Goal: Task Accomplishment & Management: Complete application form

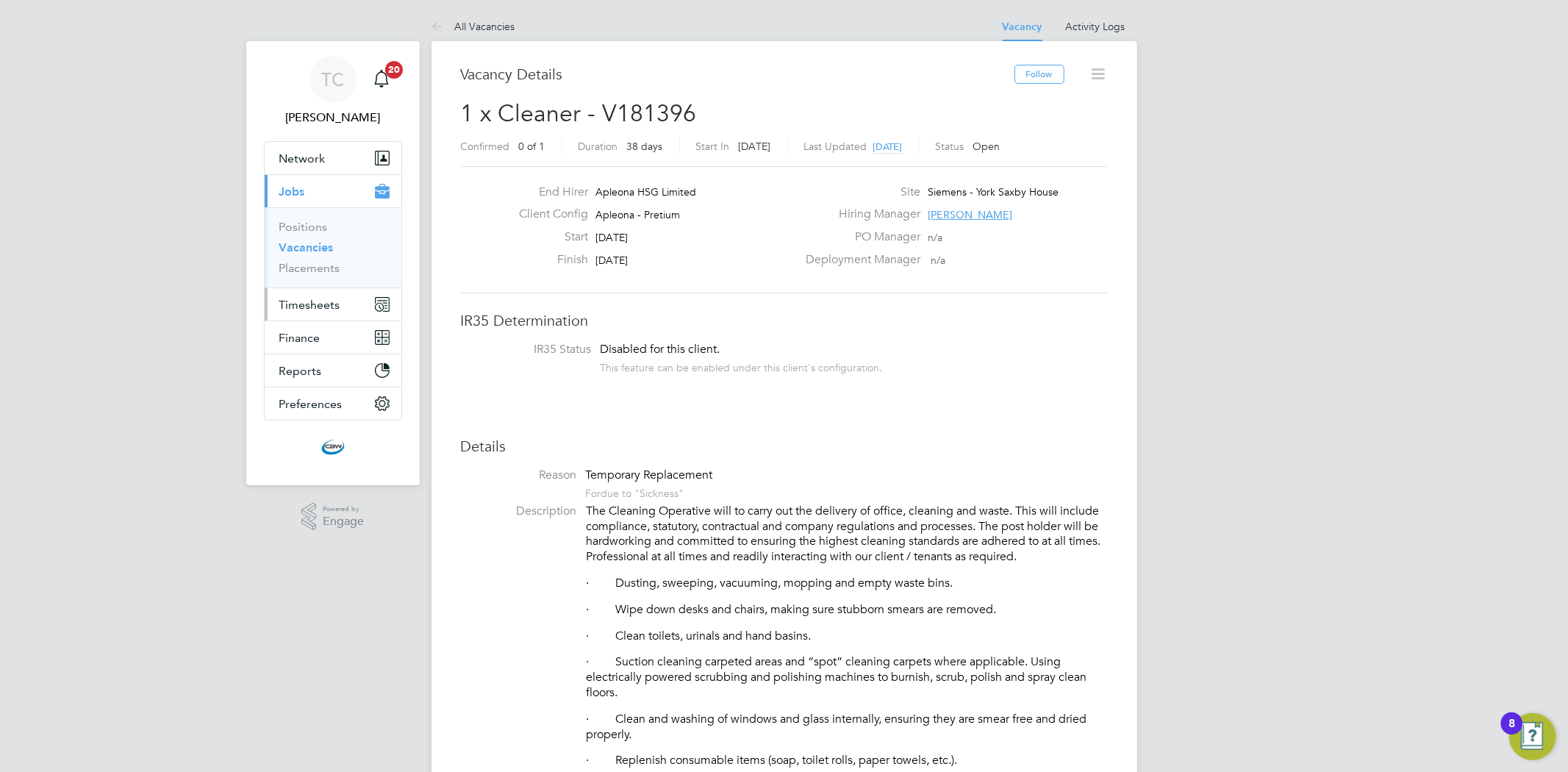
click at [311, 314] on button "Timesheets" at bounding box center [333, 304] width 137 height 32
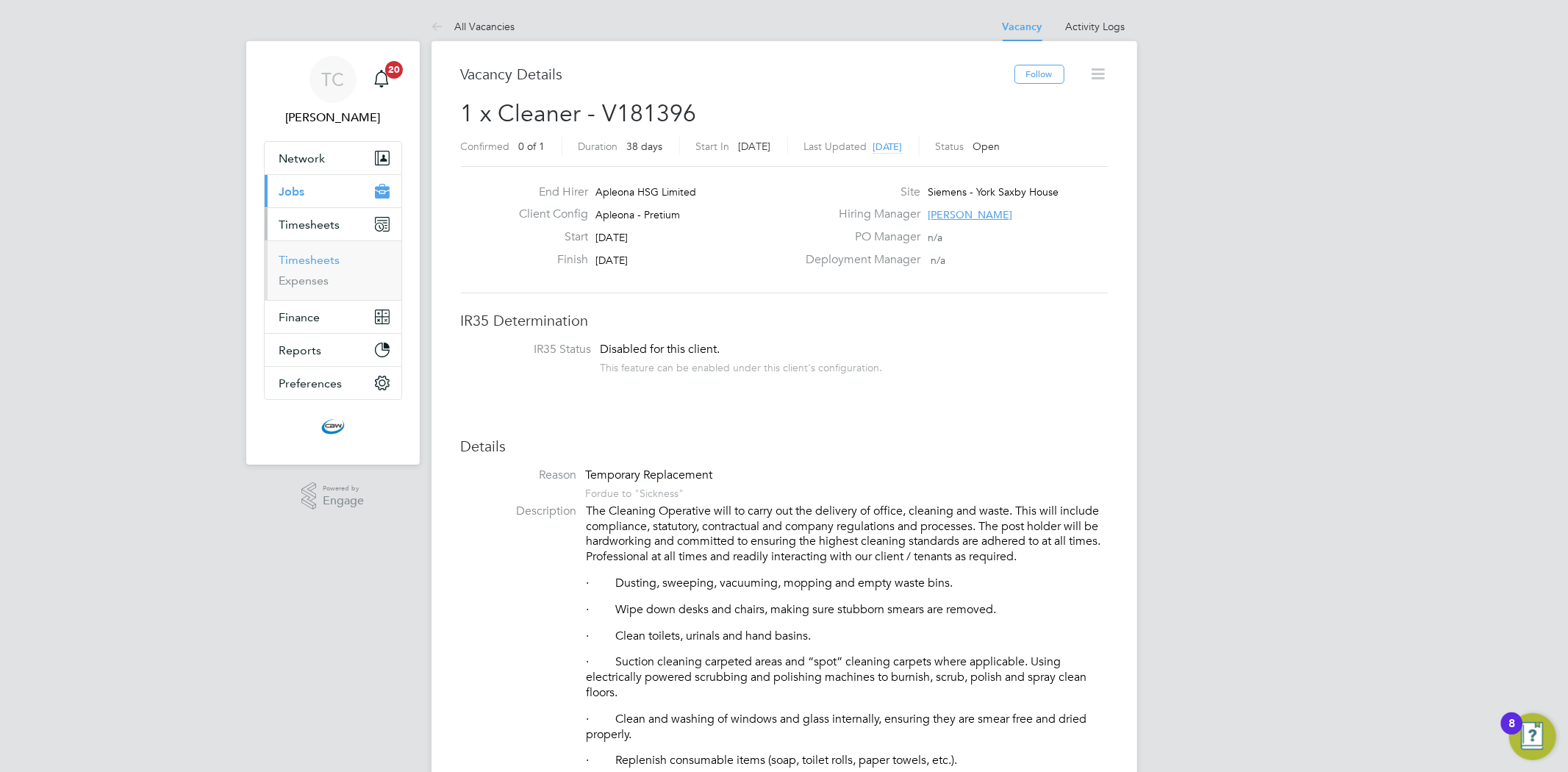
click at [327, 266] on link "Timesheets" at bounding box center [310, 260] width 61 height 14
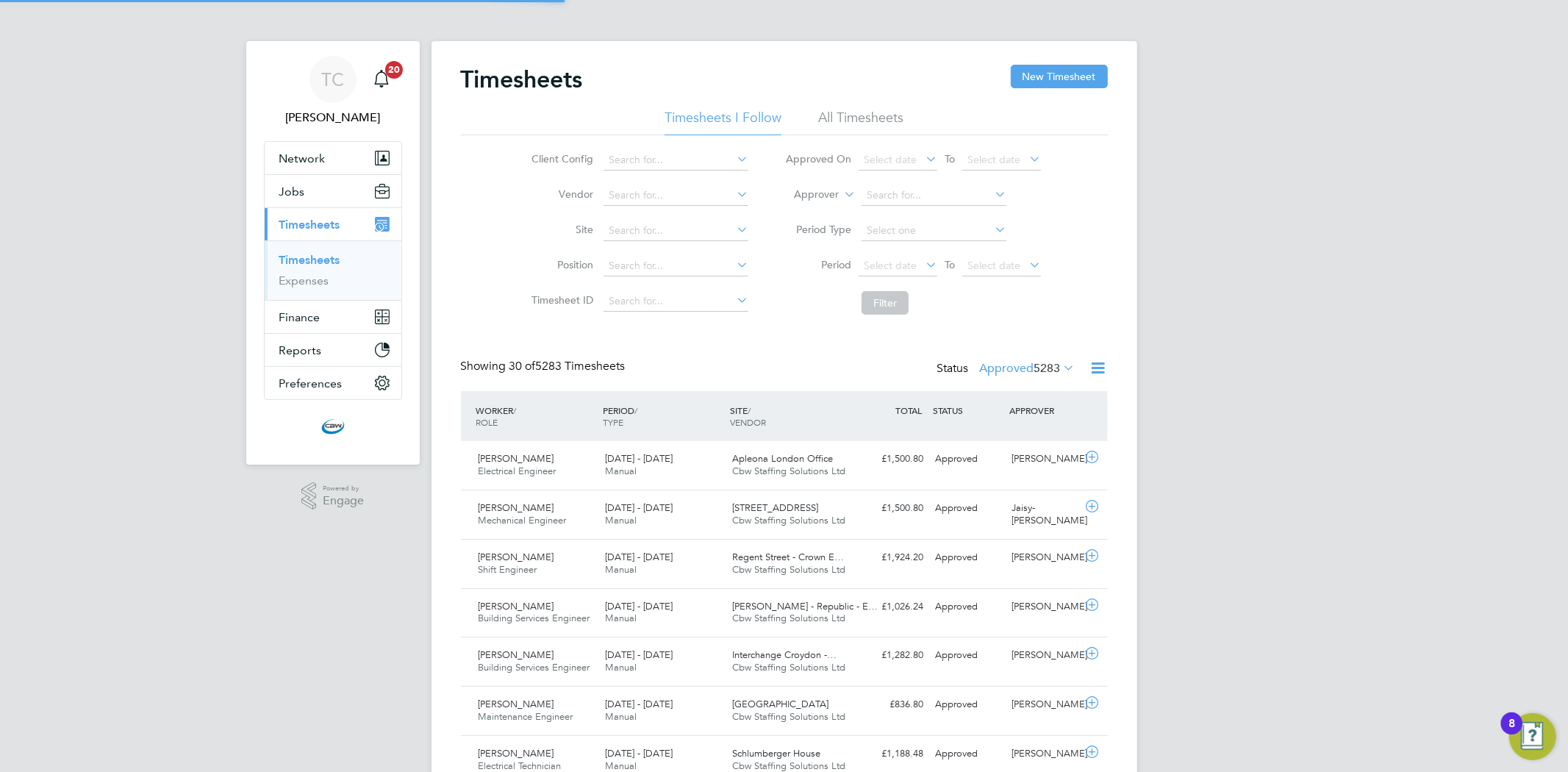
scroll to position [37, 128]
click at [1026, 83] on button "New Timesheet" at bounding box center [1059, 76] width 97 height 24
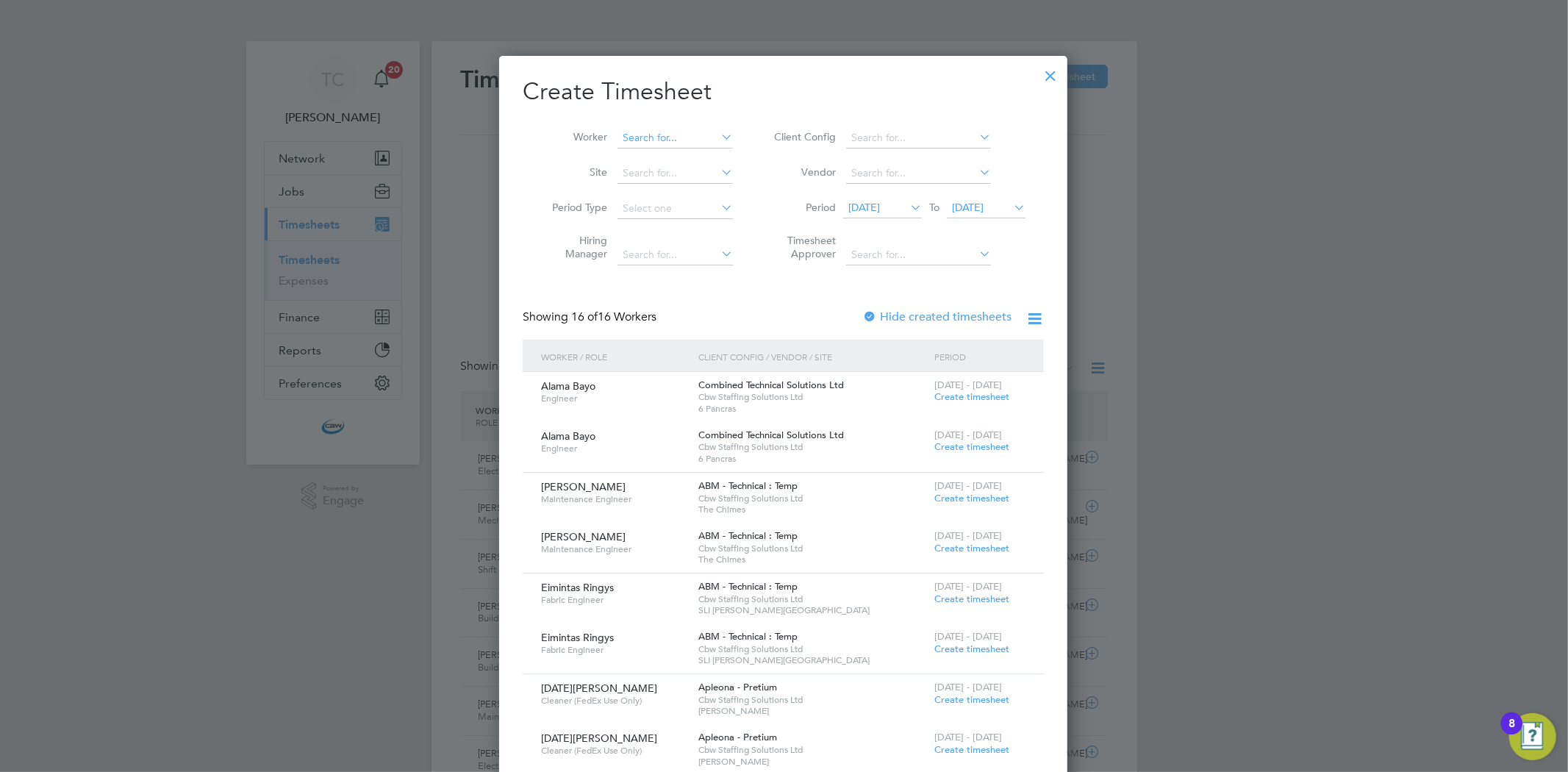
click at [686, 145] on input at bounding box center [676, 138] width 115 height 21
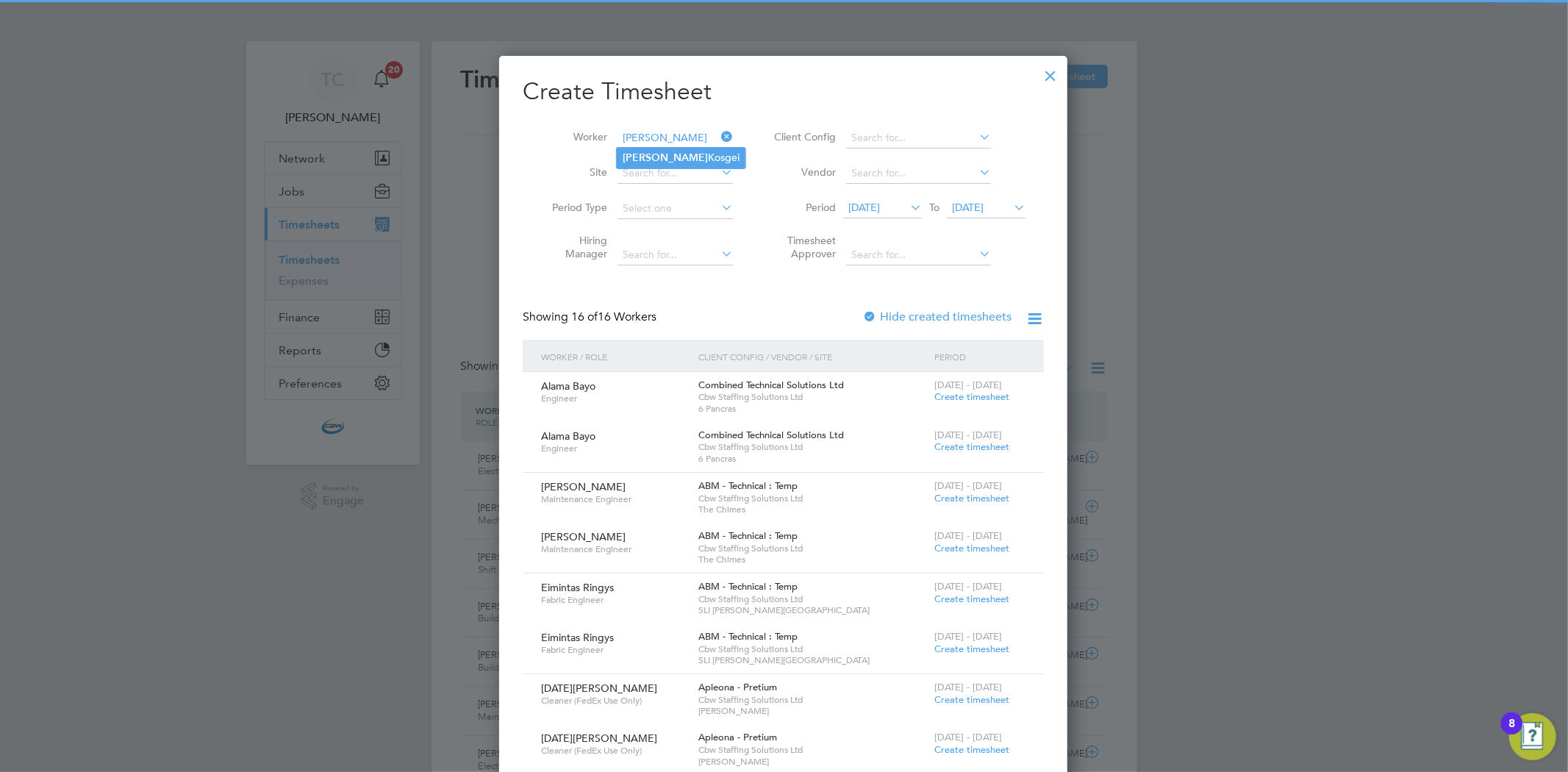
click at [692, 160] on li "[PERSON_NAME]" at bounding box center [681, 158] width 129 height 20
type input "[PERSON_NAME]"
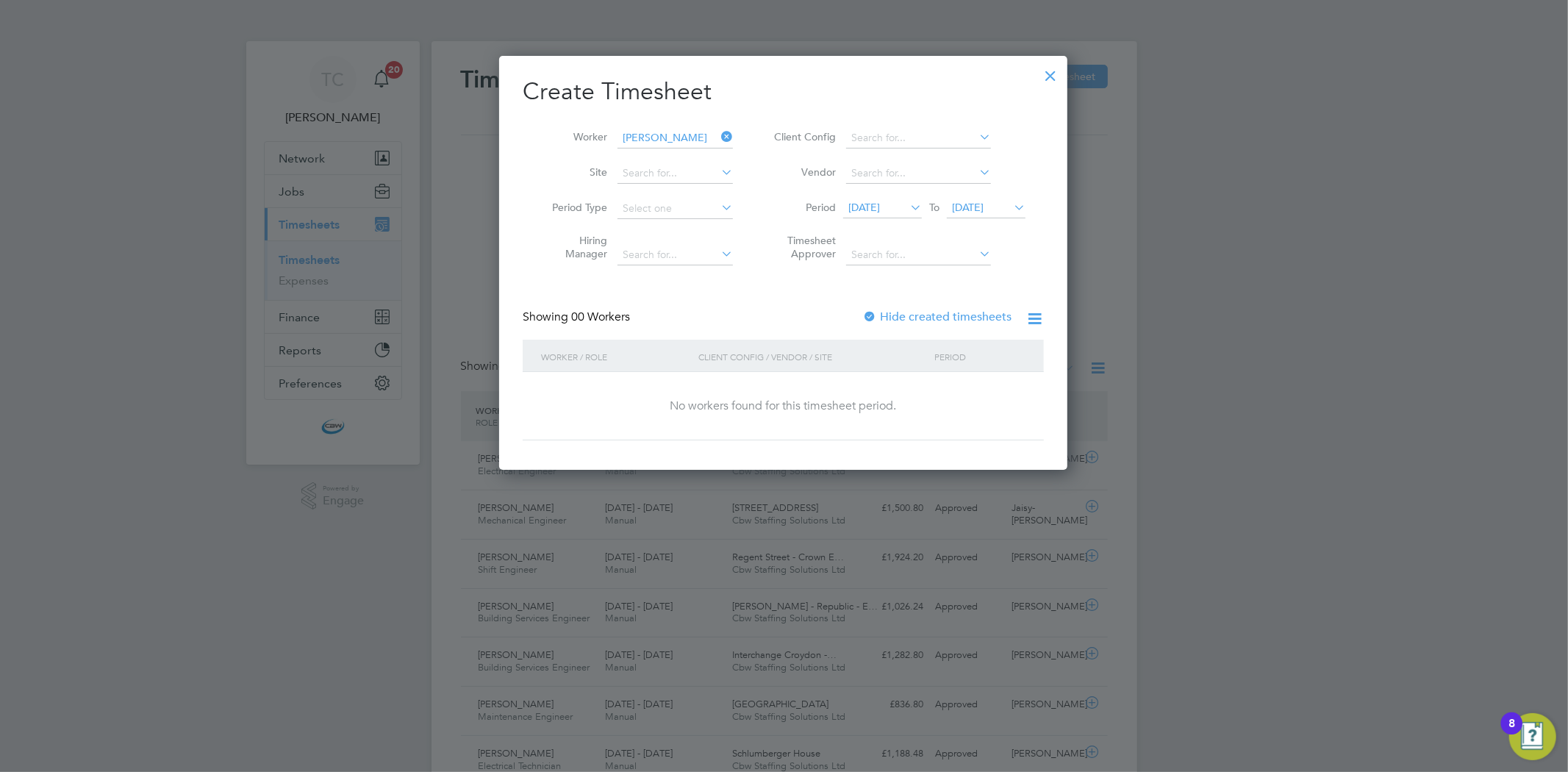
click at [983, 212] on span "[DATE]" at bounding box center [968, 207] width 31 height 13
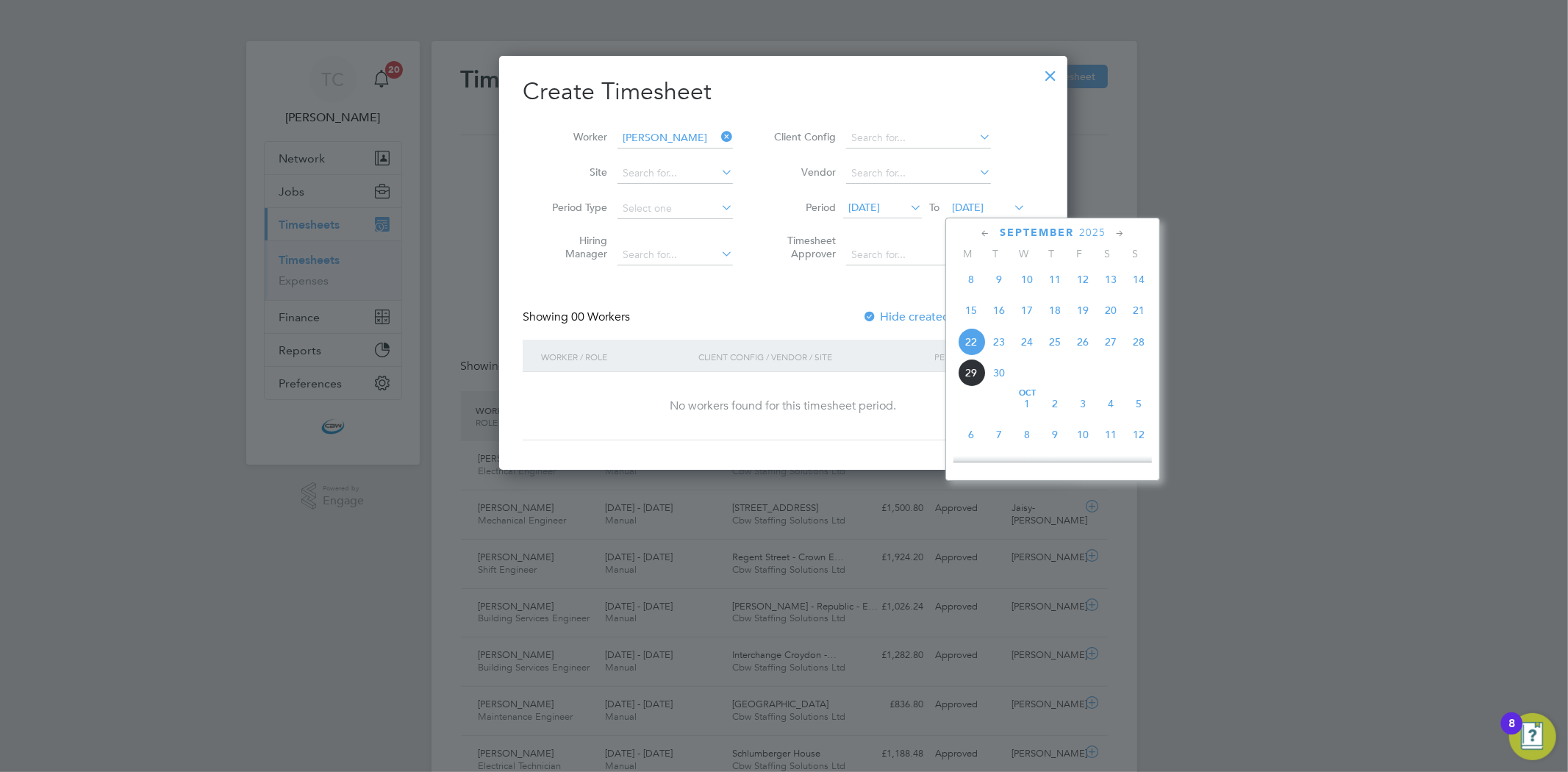
click at [995, 380] on span "30" at bounding box center [999, 373] width 28 height 28
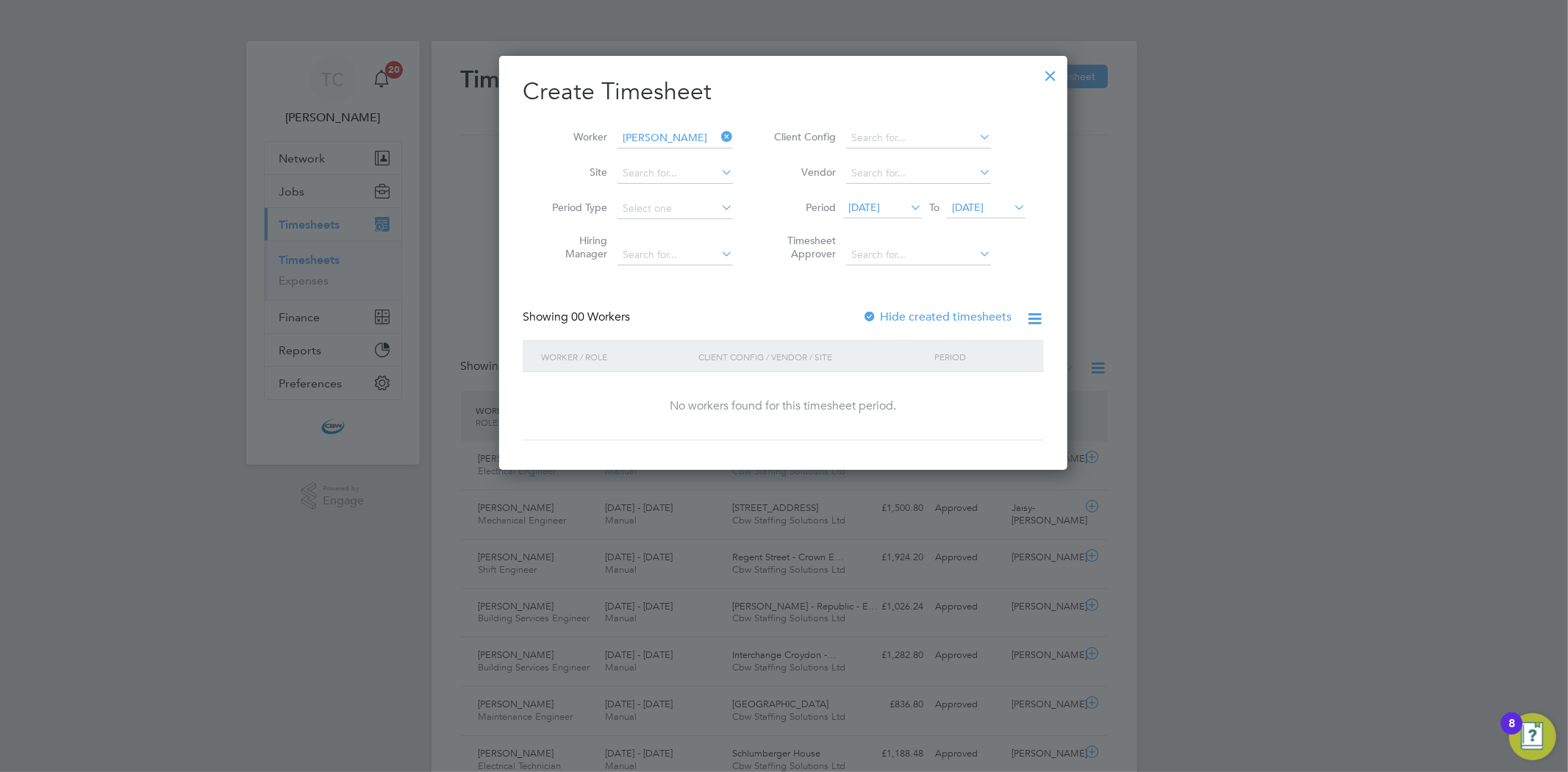
click at [1010, 209] on icon at bounding box center [1010, 207] width 0 height 21
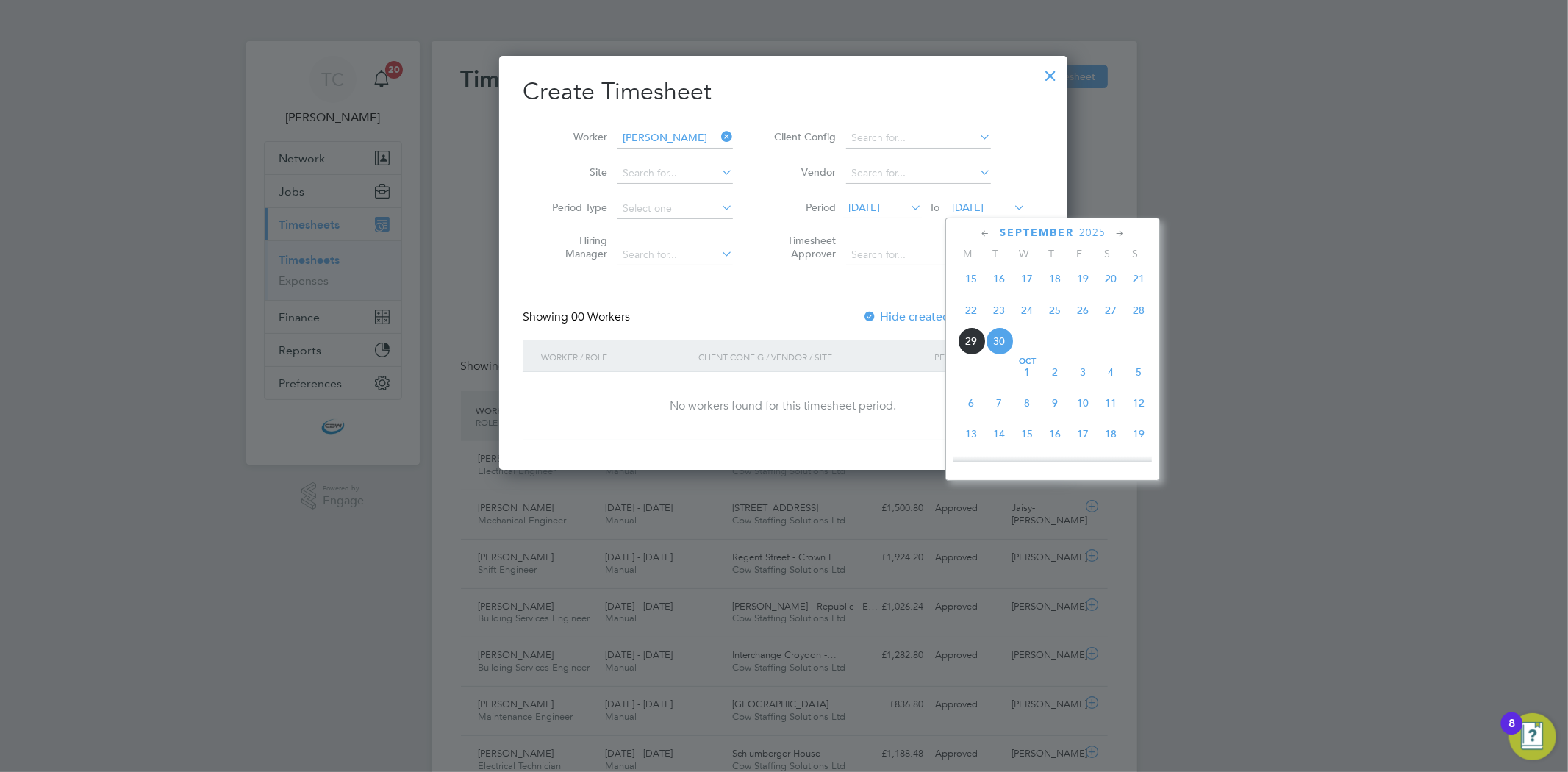
click at [1137, 380] on span "5" at bounding box center [1139, 372] width 28 height 28
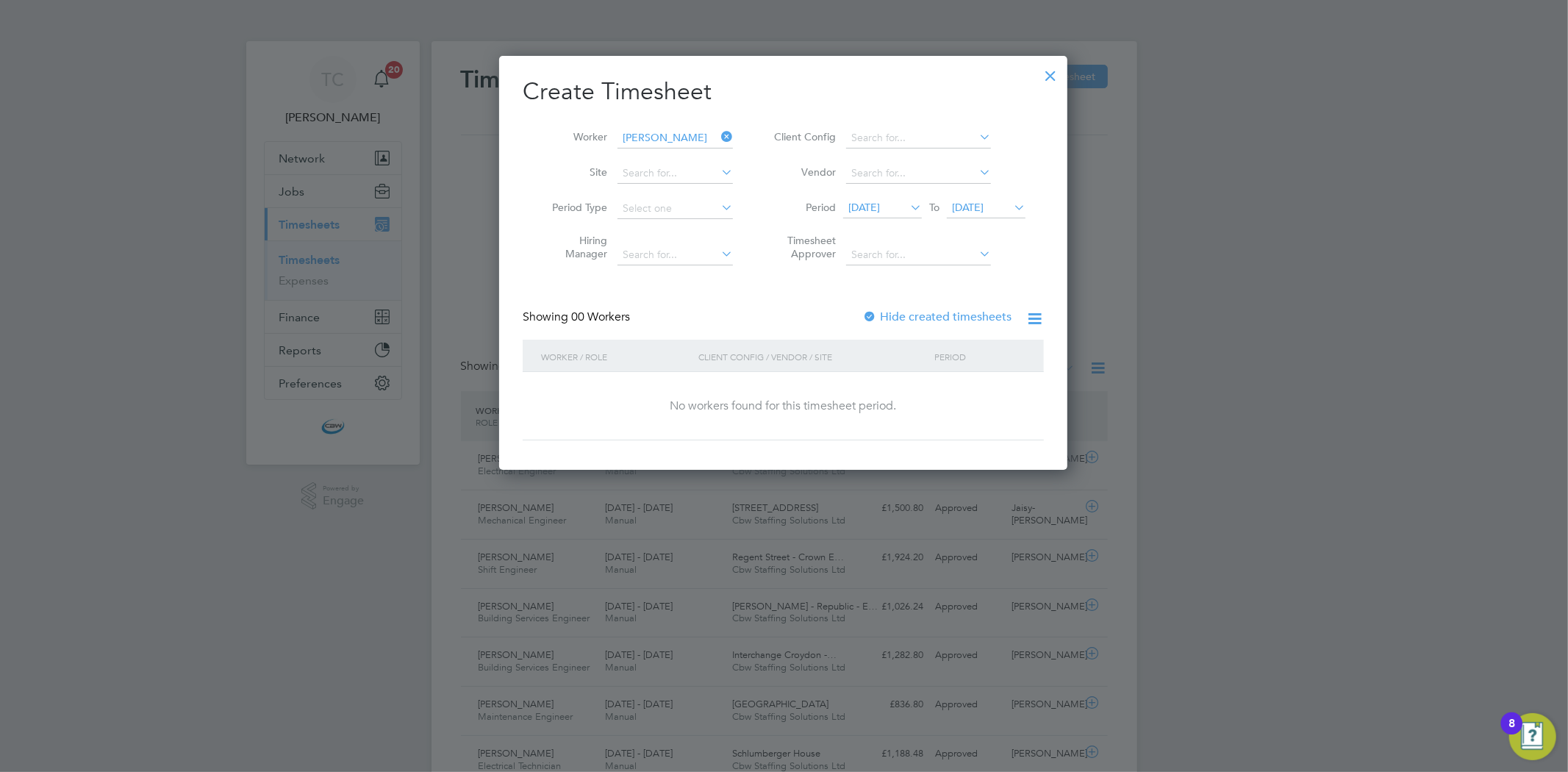
click at [895, 314] on label "Hide created timesheets" at bounding box center [936, 317] width 149 height 15
click at [1050, 69] on div at bounding box center [1050, 72] width 26 height 26
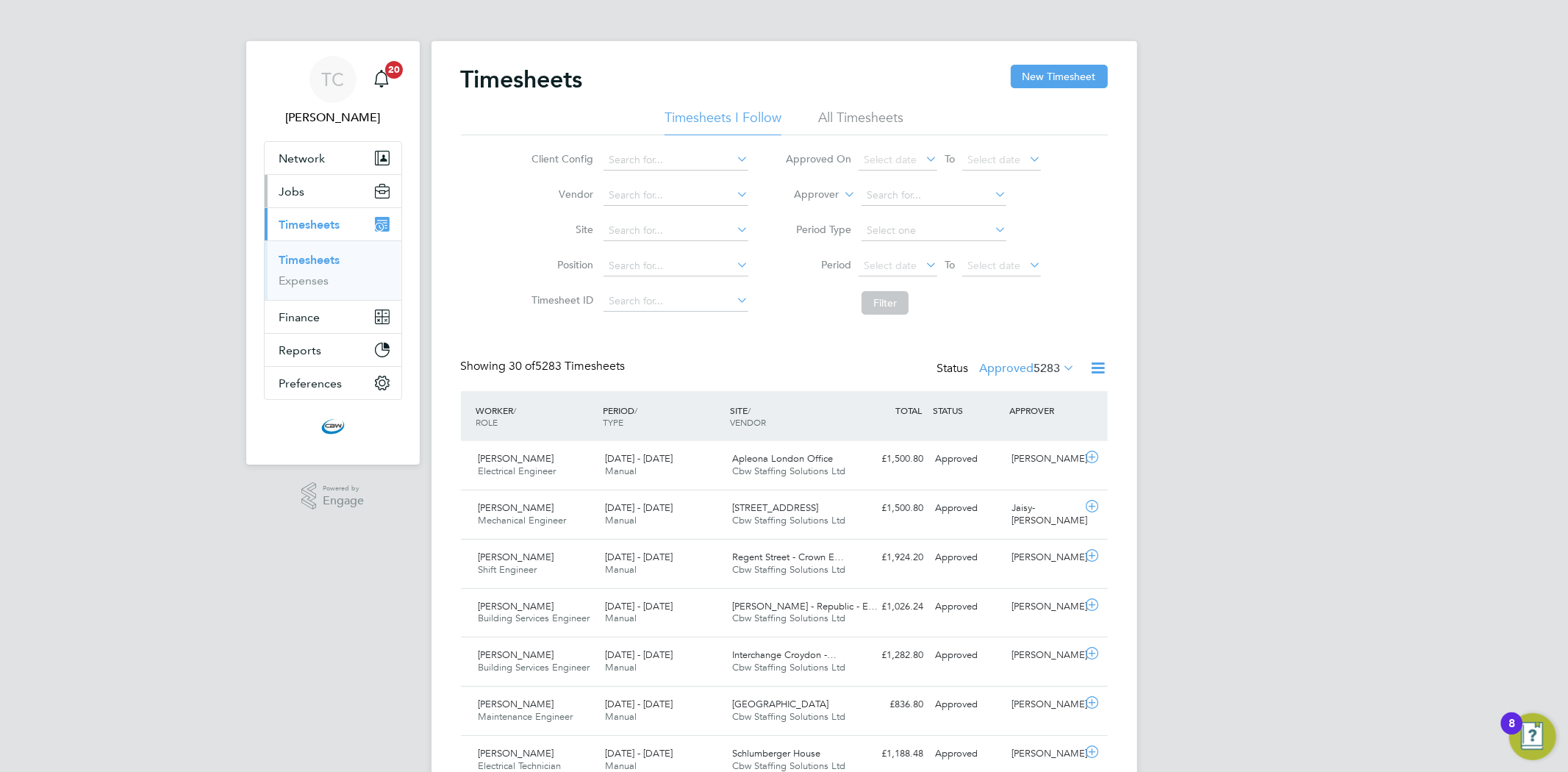
click at [304, 185] on button "Jobs" at bounding box center [333, 191] width 137 height 32
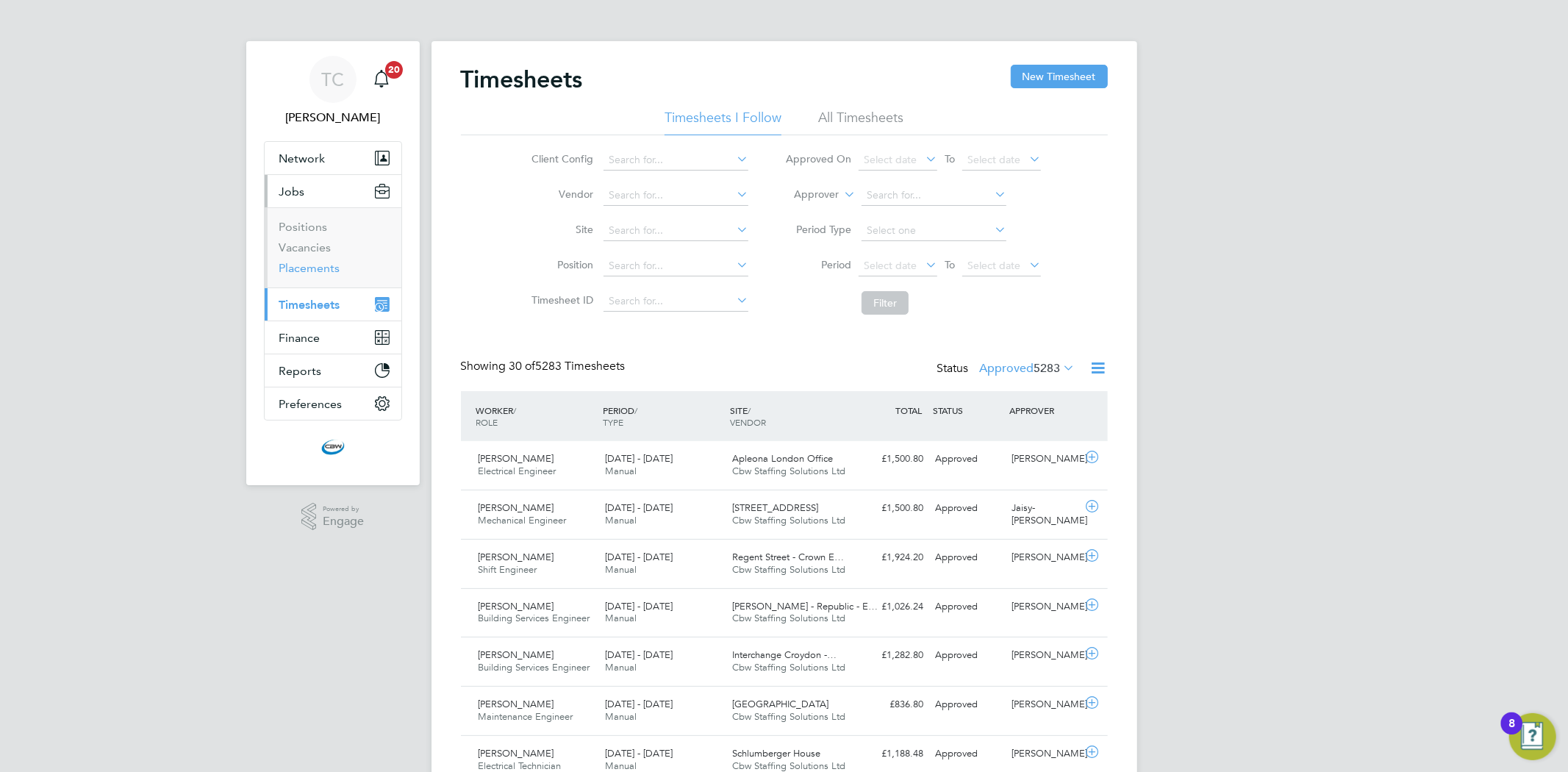
click at [309, 274] on link "Placements" at bounding box center [310, 267] width 61 height 14
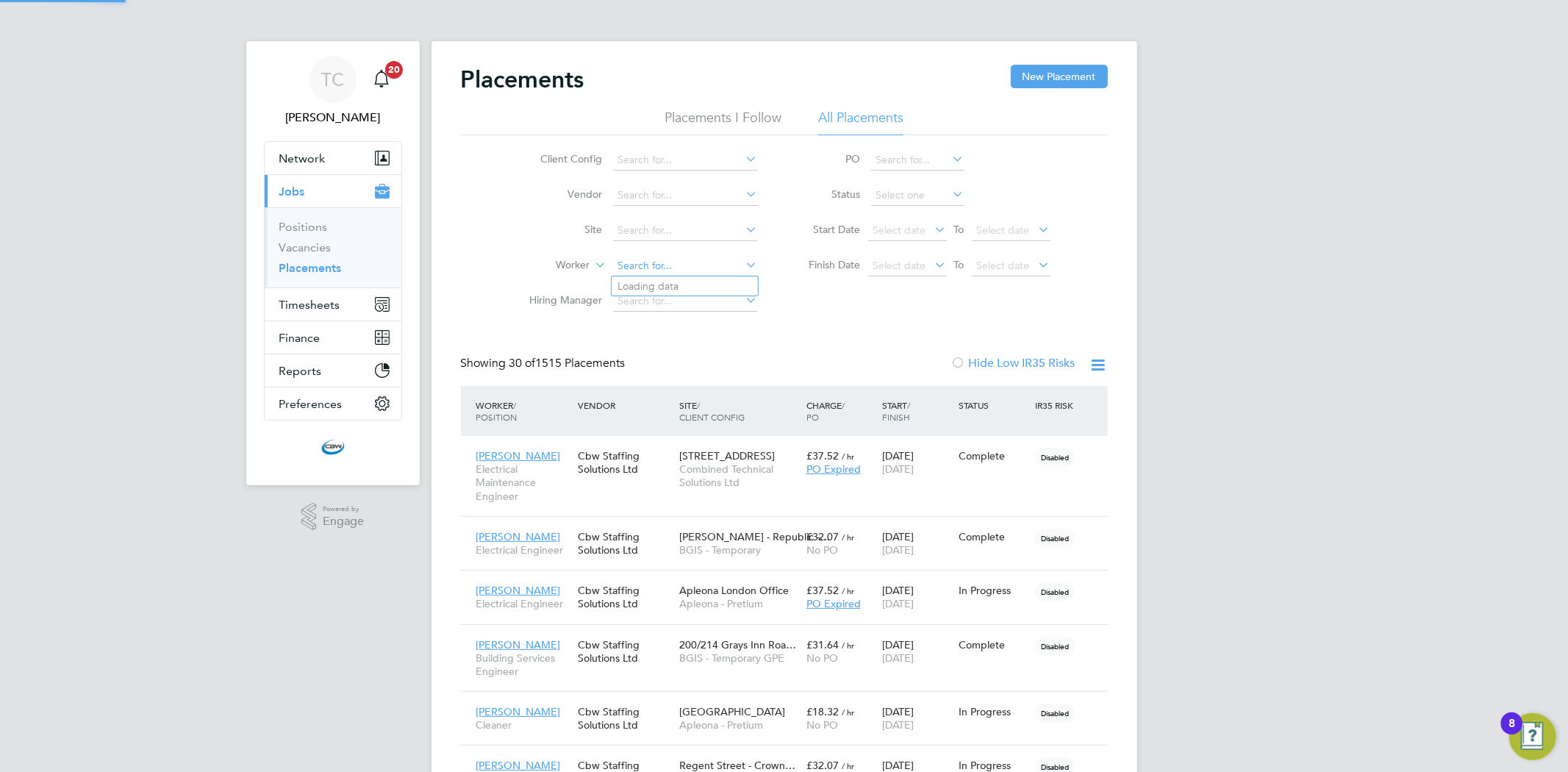
click at [652, 263] on input at bounding box center [685, 266] width 145 height 21
click at [652, 276] on li "[PERSON_NAME]" at bounding box center [684, 286] width 146 height 20
type input "[PERSON_NAME]"
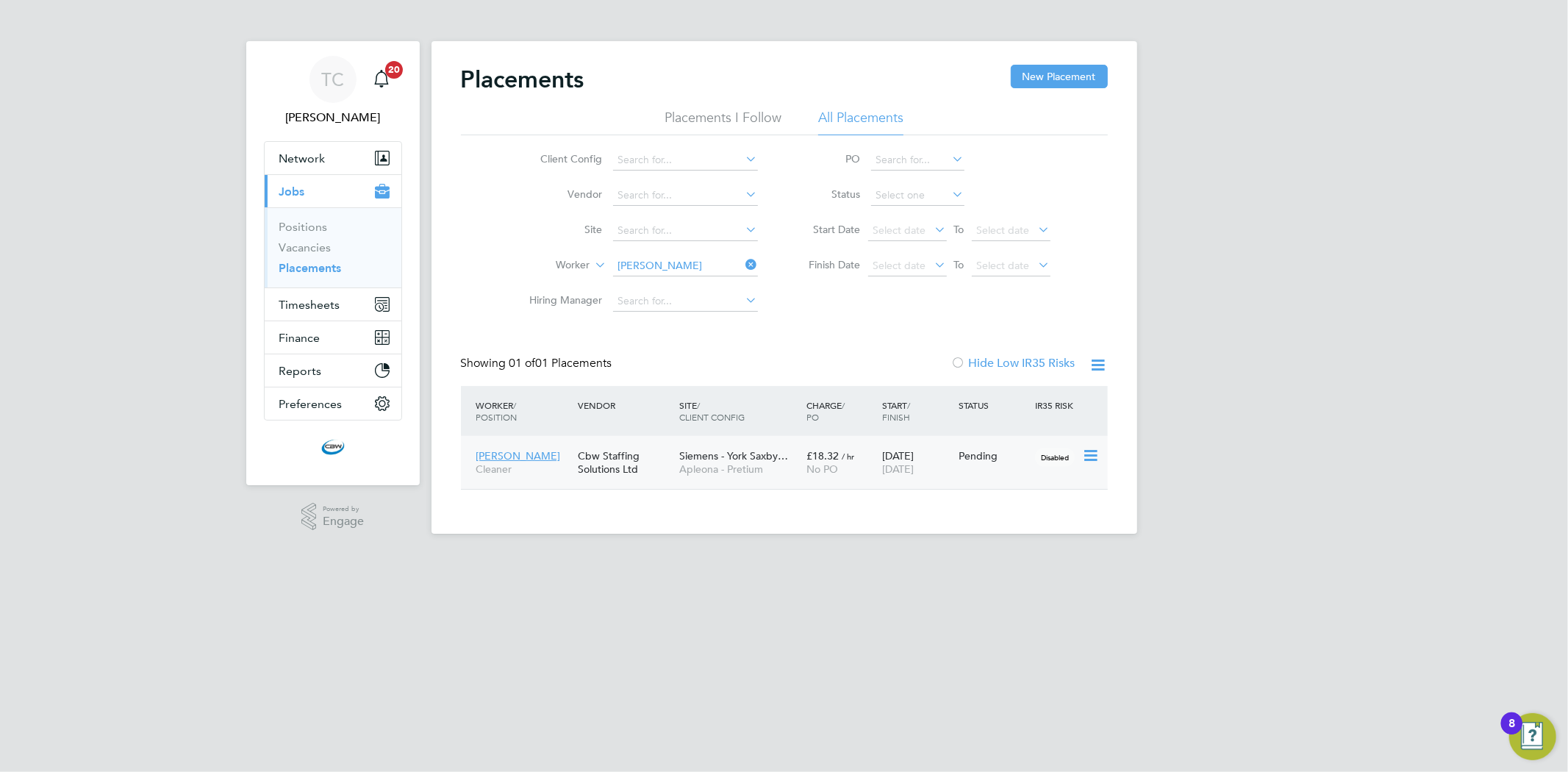
click at [629, 445] on div "Cbw Staffing Solutions Ltd" at bounding box center [624, 463] width 101 height 41
click at [302, 312] on button "Timesheets" at bounding box center [333, 304] width 137 height 32
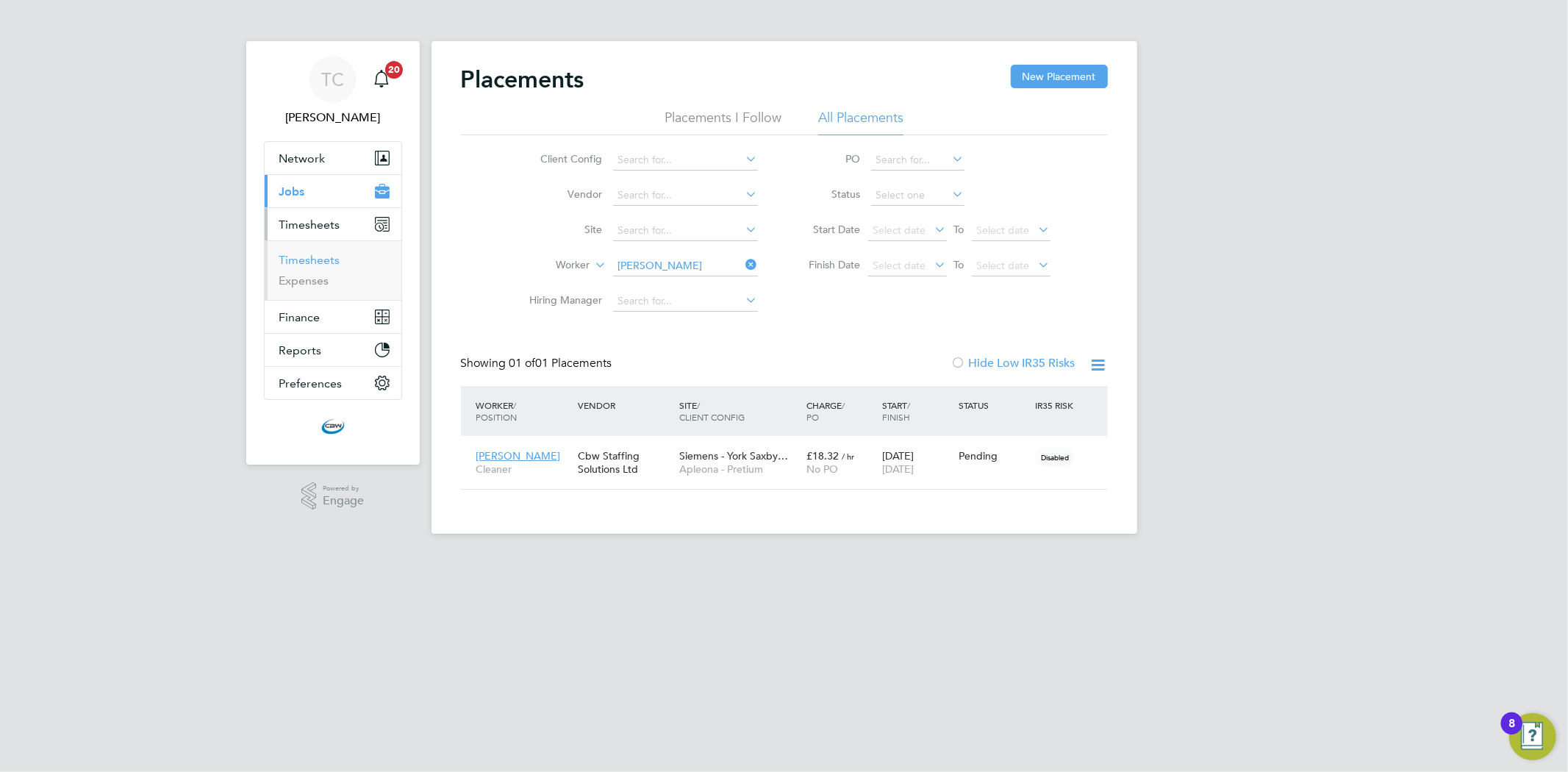
click at [305, 256] on link "Timesheets" at bounding box center [310, 260] width 61 height 14
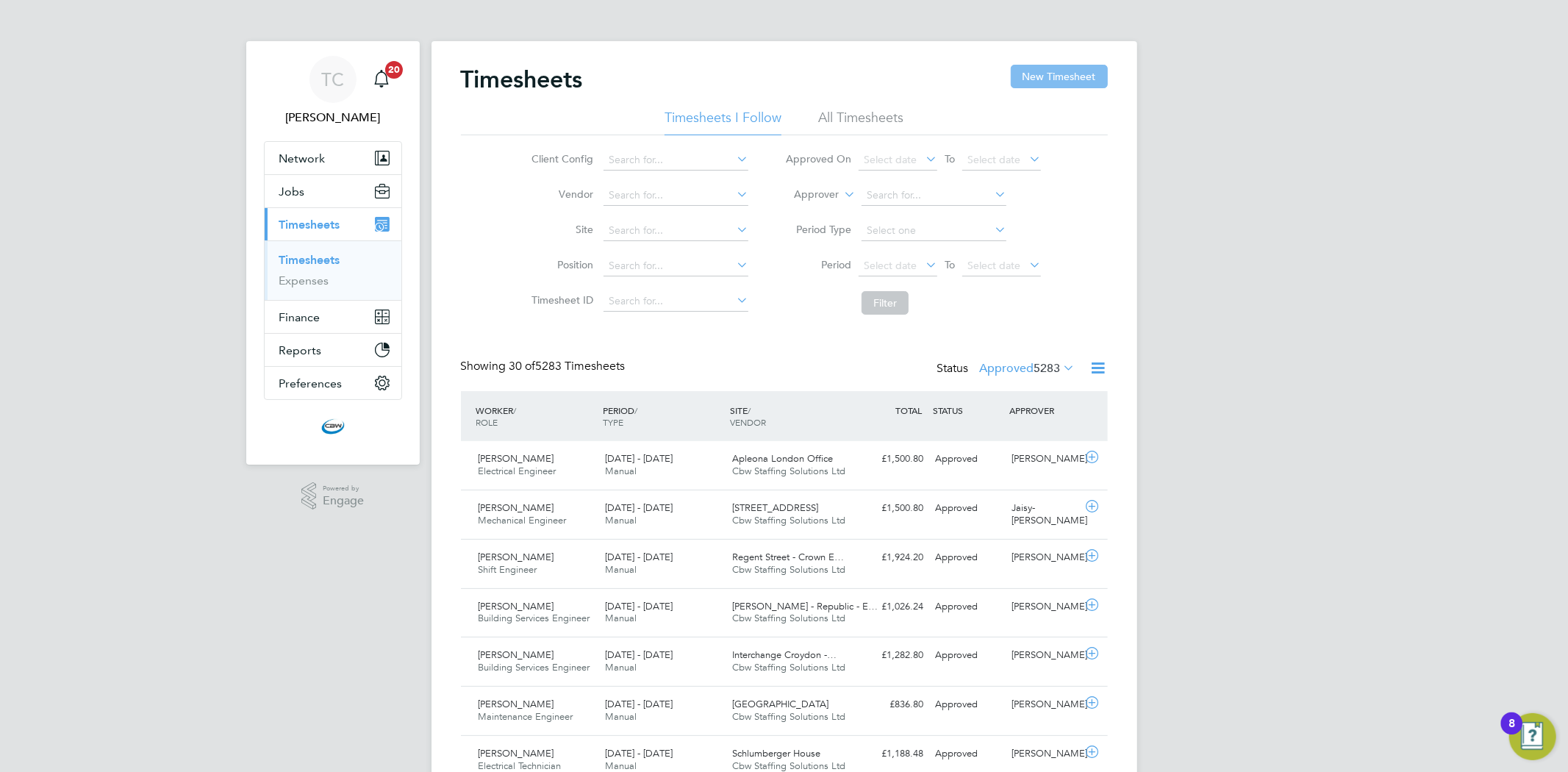
click at [1067, 68] on button "New Timesheet" at bounding box center [1059, 76] width 97 height 24
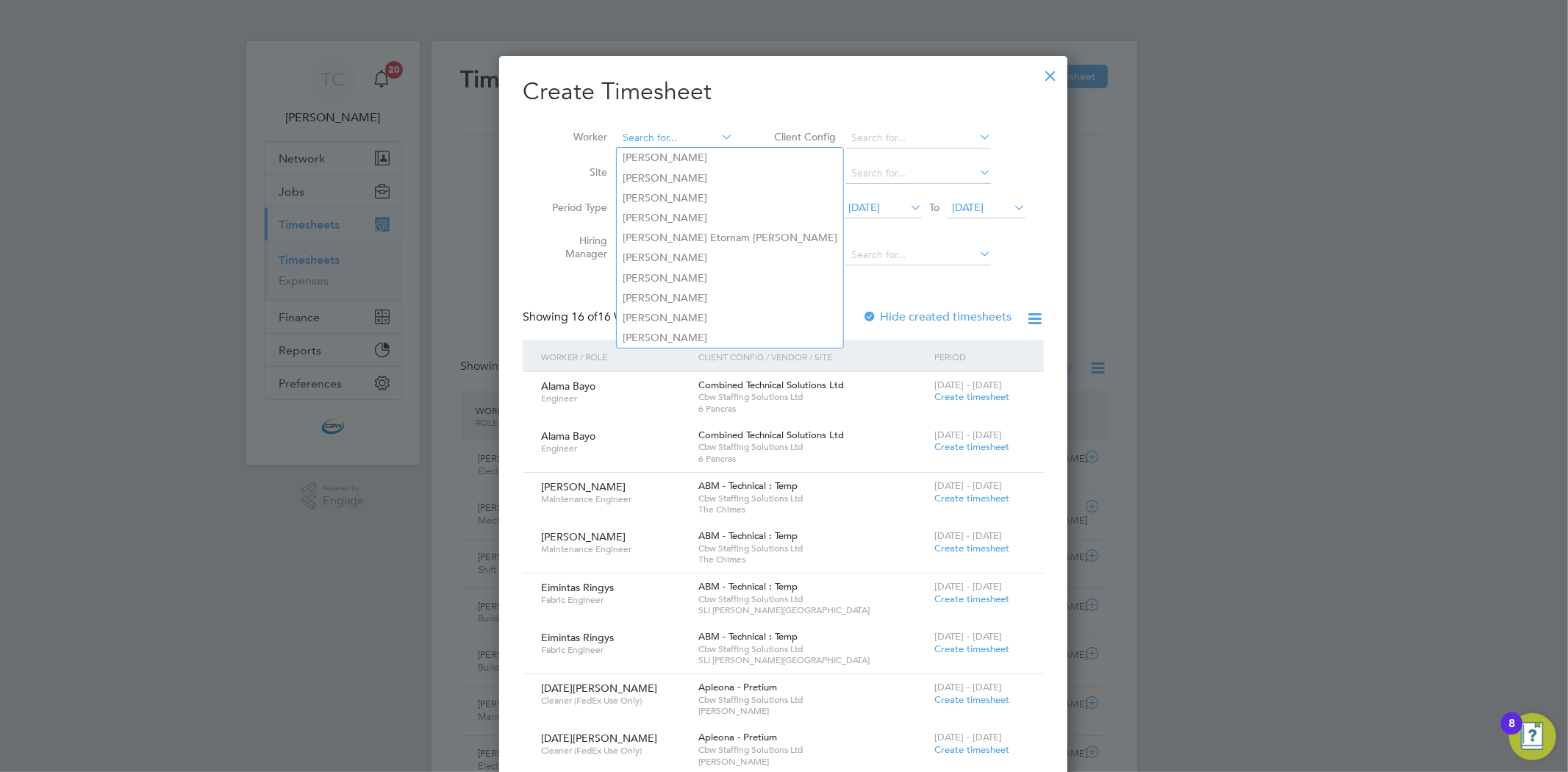
click at [649, 139] on input at bounding box center [676, 138] width 115 height 21
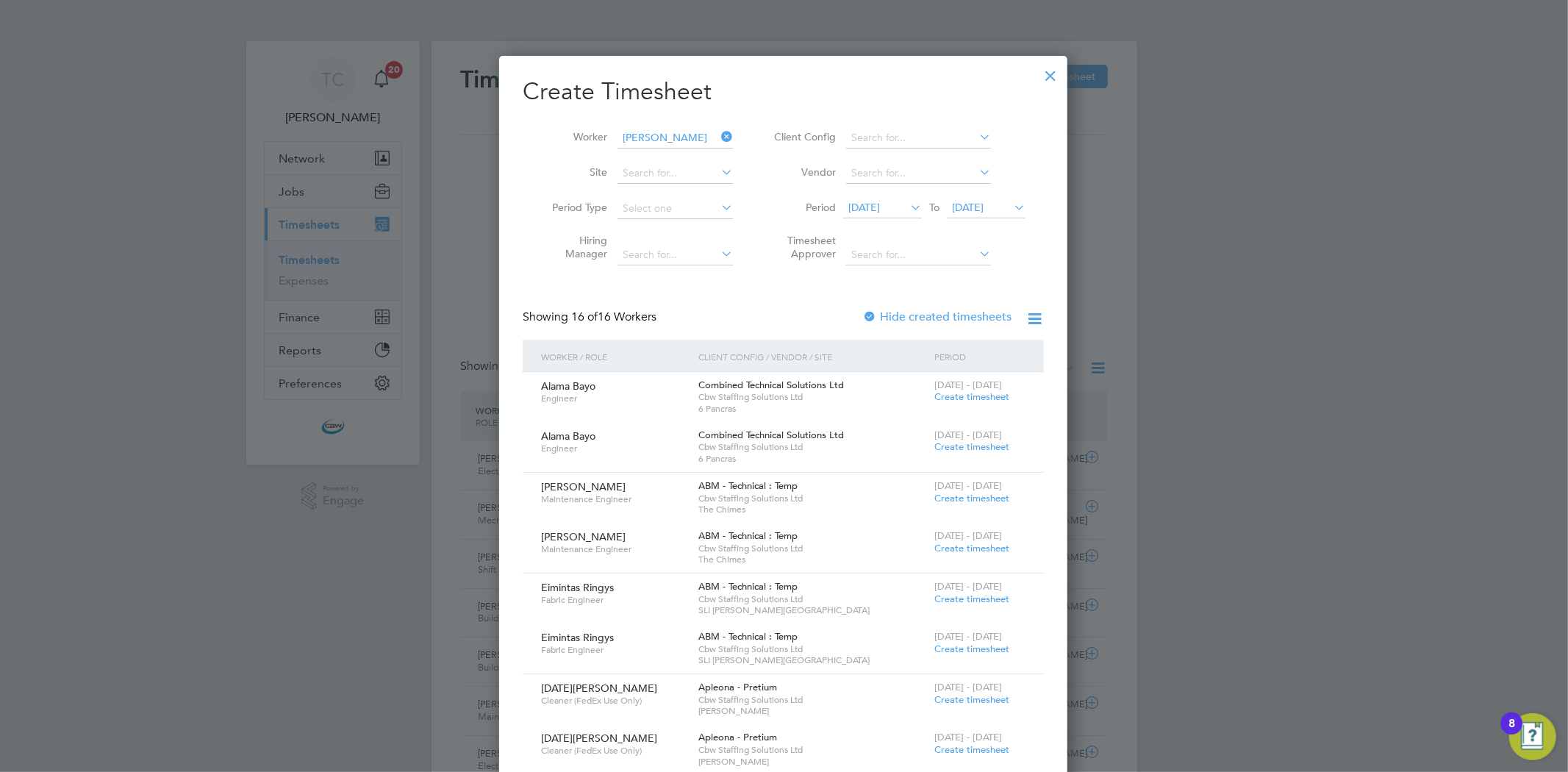
click at [679, 149] on li "[PERSON_NAME]" at bounding box center [681, 158] width 129 height 20
type input "[PERSON_NAME]"
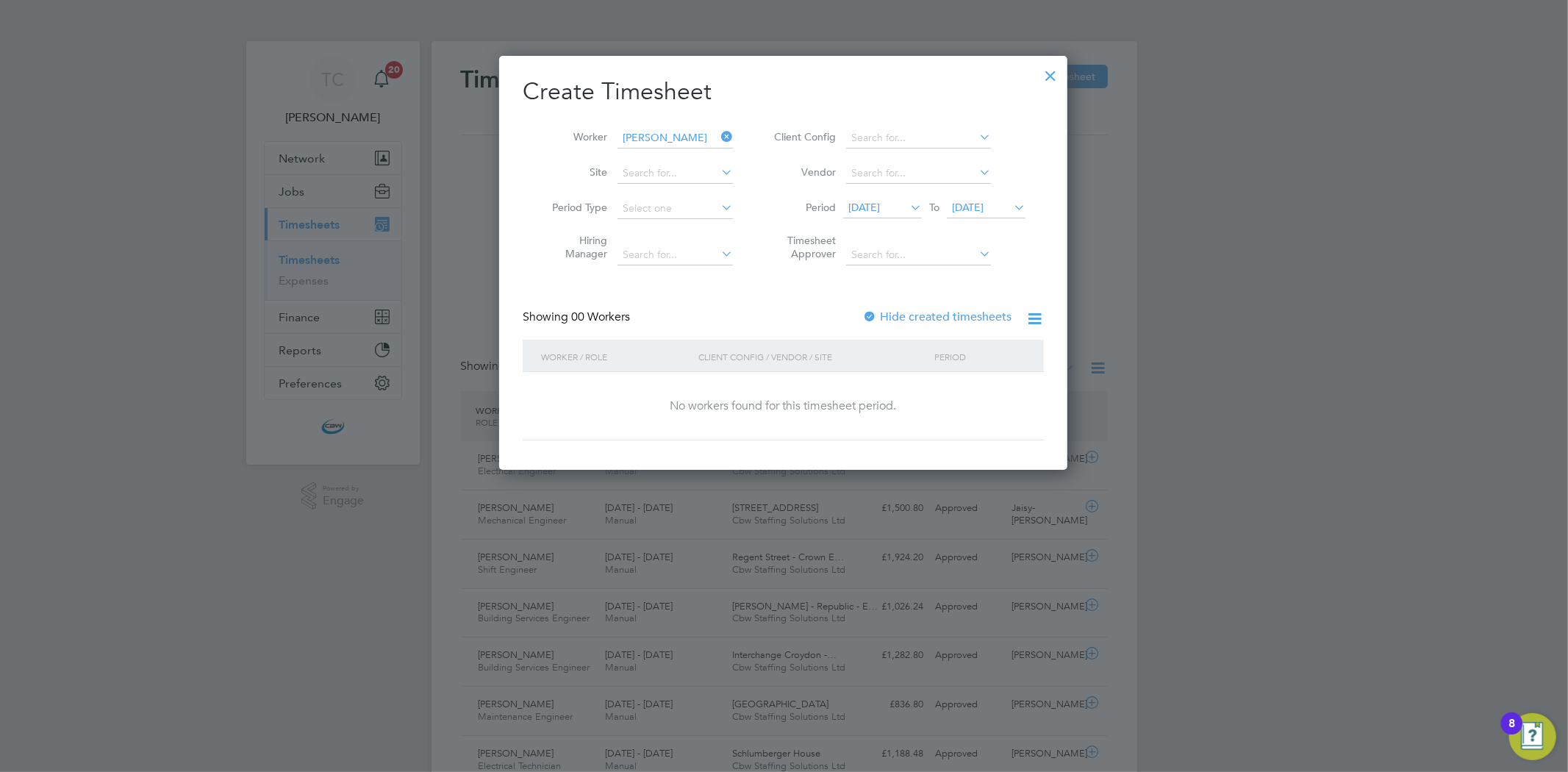
click at [983, 207] on span "[DATE]" at bounding box center [968, 207] width 31 height 13
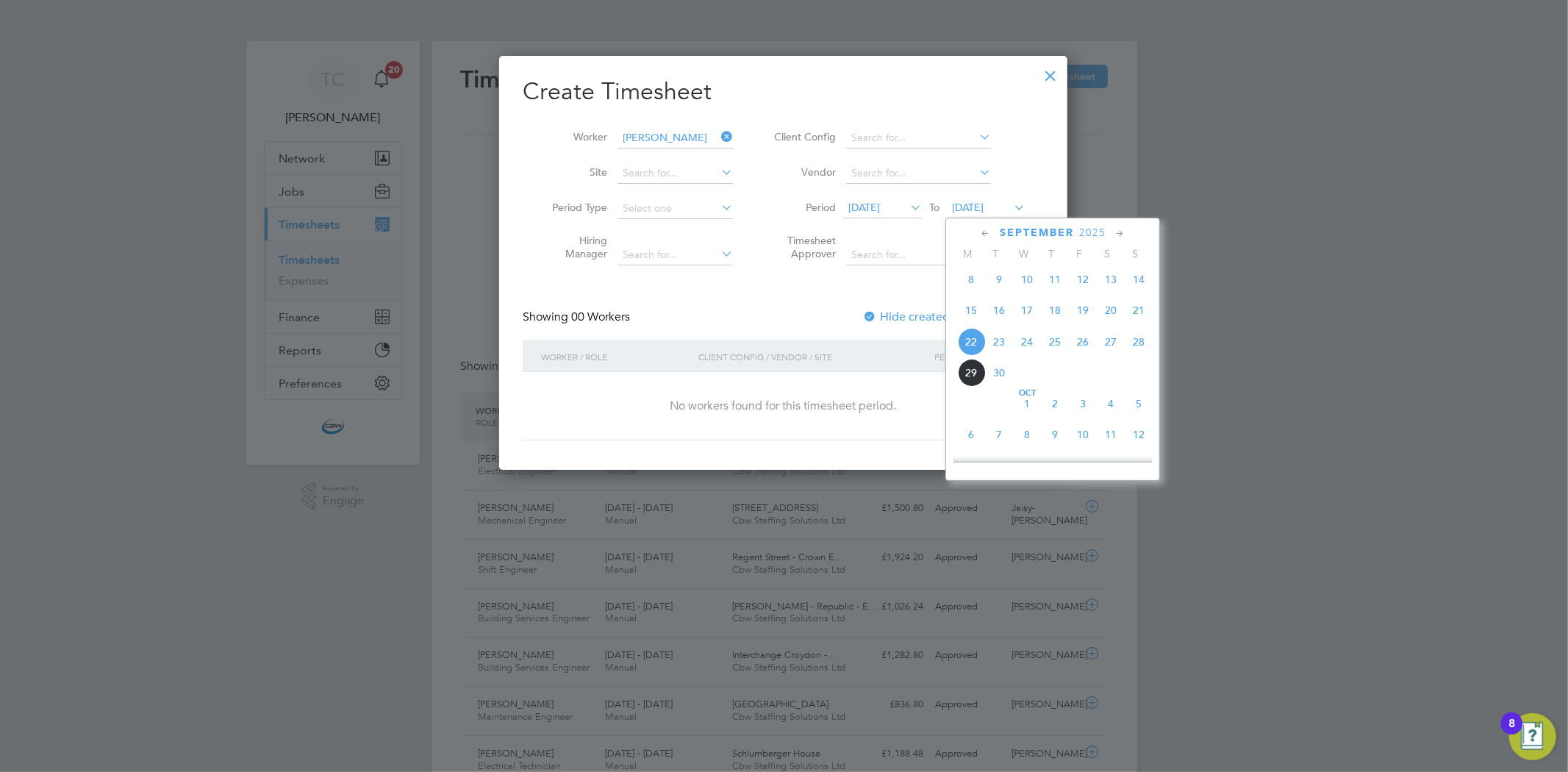
click at [994, 378] on span "30" at bounding box center [999, 373] width 28 height 28
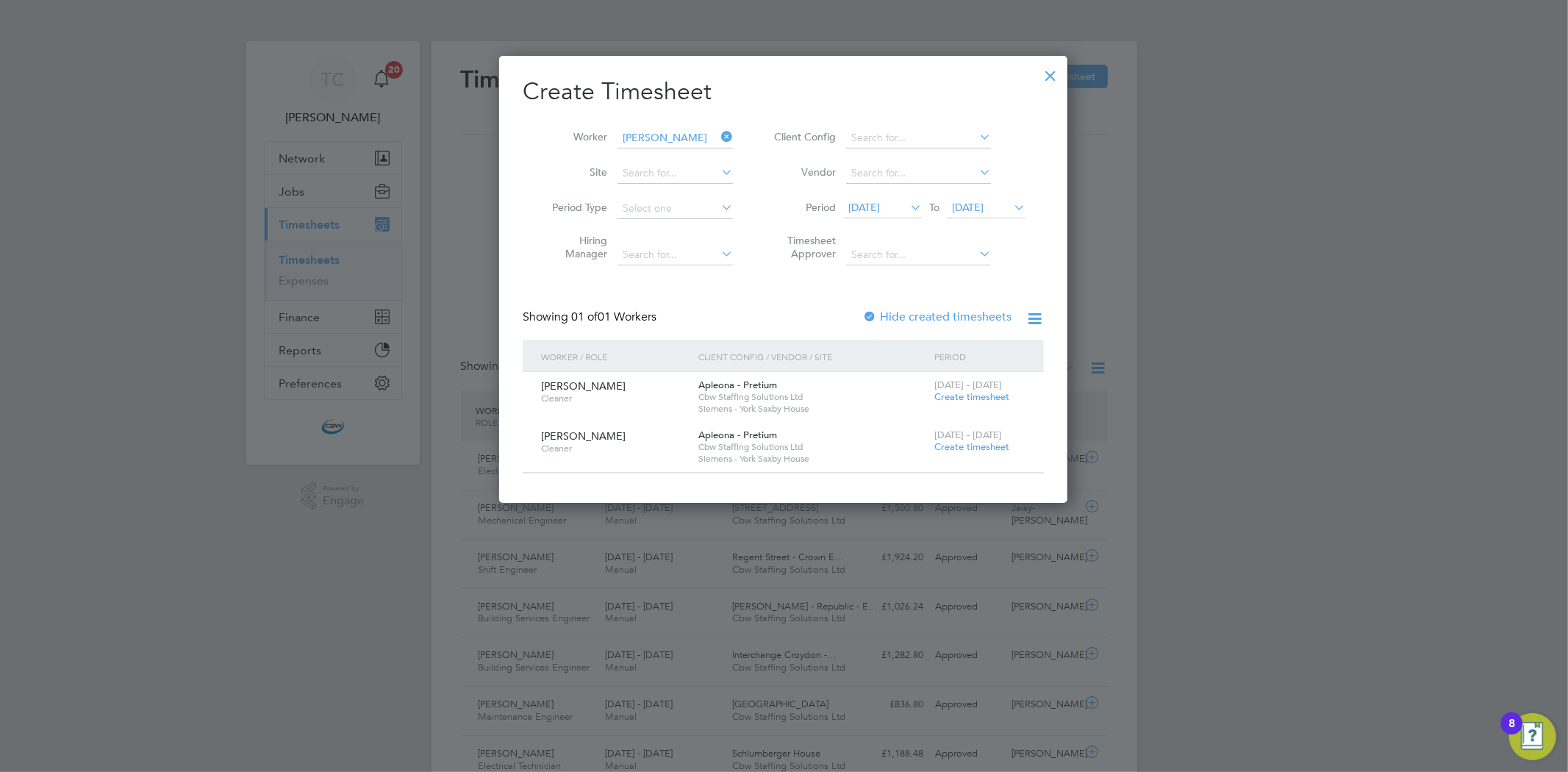
click at [971, 399] on span "Create timesheet" at bounding box center [972, 396] width 75 height 12
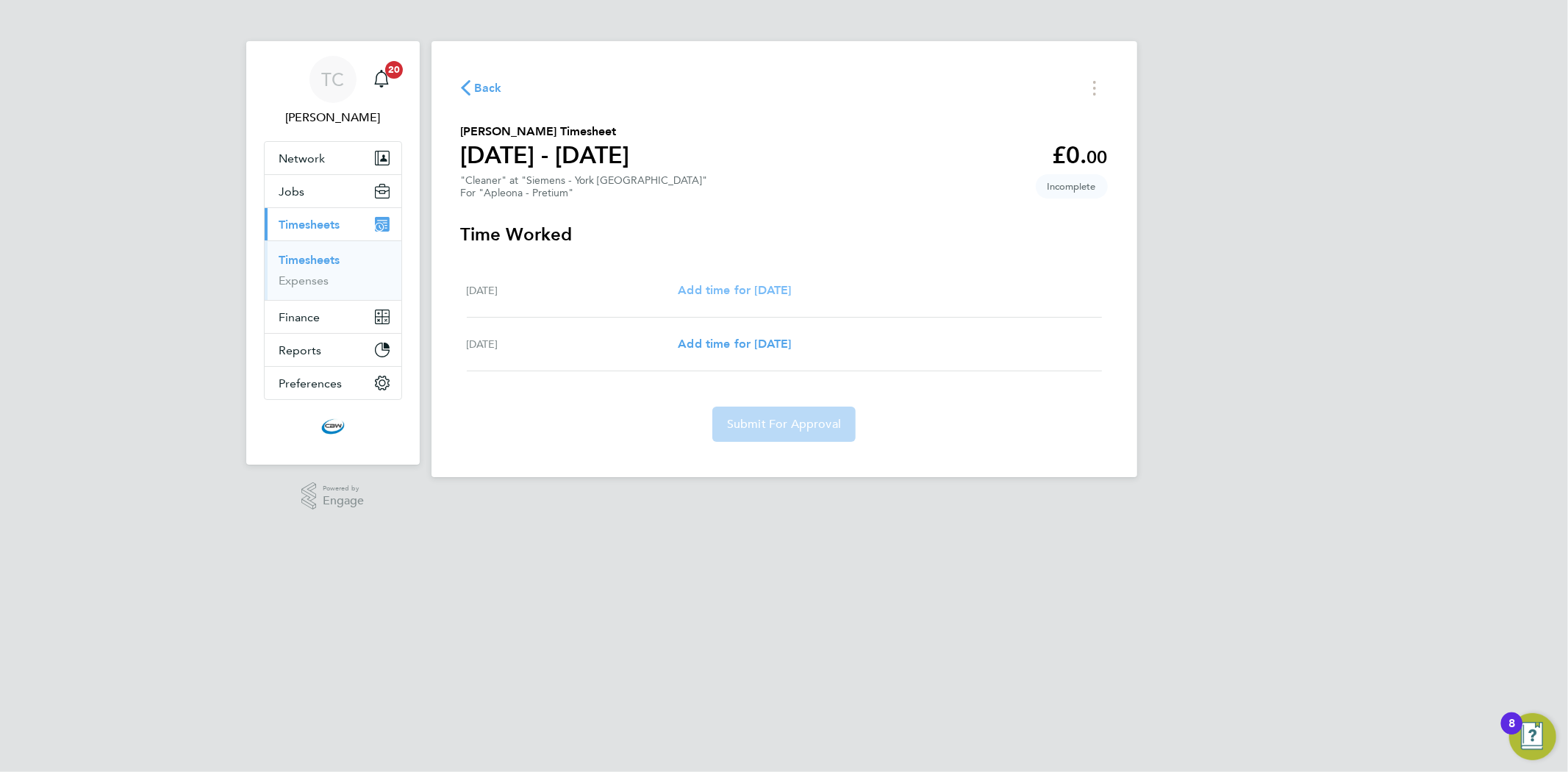
click at [713, 288] on span "Add time for [DATE]" at bounding box center [734, 290] width 113 height 14
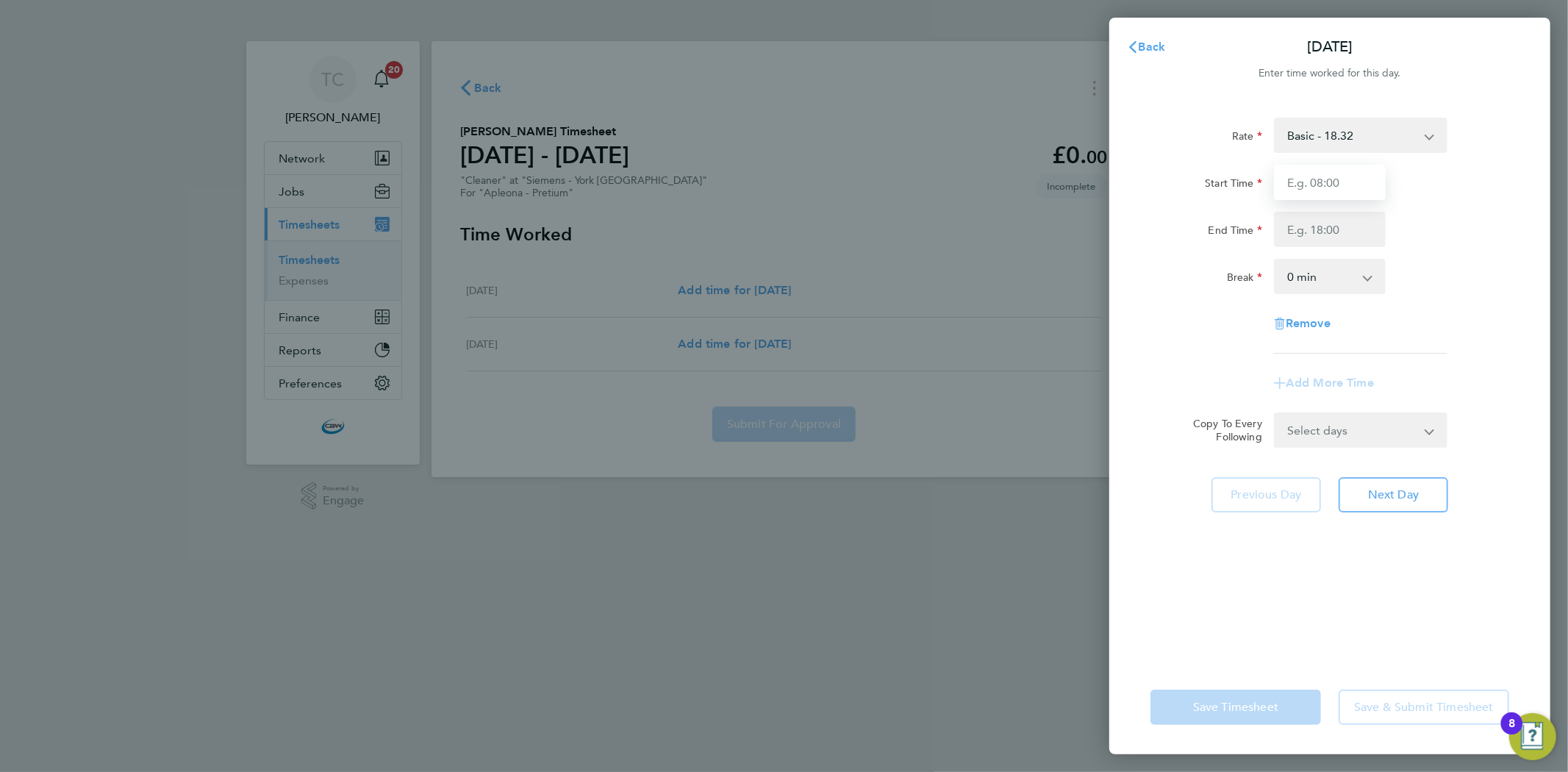
click at [1324, 189] on input "Start Time" at bounding box center [1329, 182] width 111 height 35
type input "14:00"
click at [1327, 233] on input "End Time" at bounding box center [1329, 229] width 111 height 35
type input "18:00"
click at [1477, 228] on div "End Time 18:00" at bounding box center [1330, 229] width 370 height 35
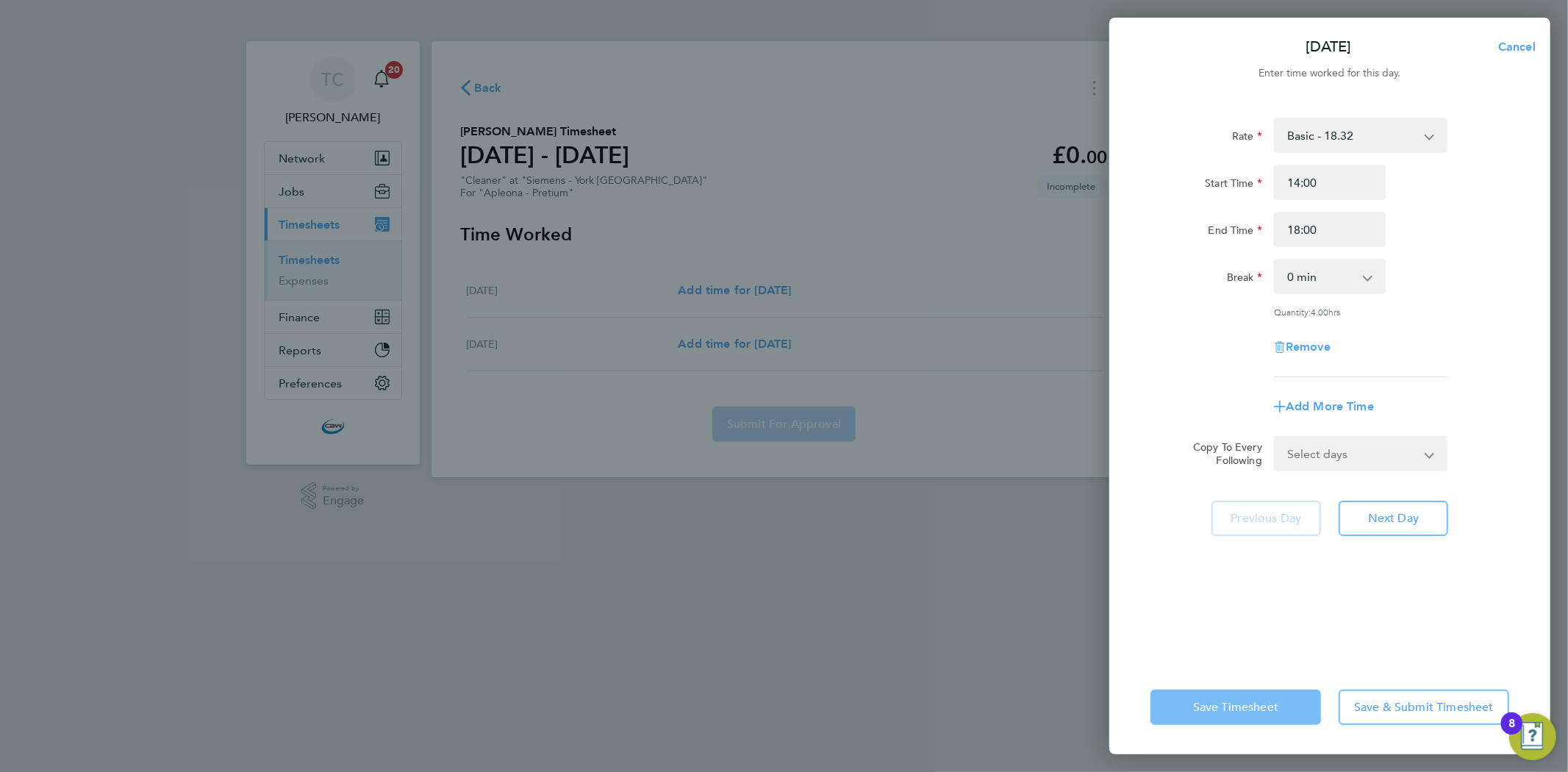
click at [1231, 708] on span "Save Timesheet" at bounding box center [1235, 707] width 85 height 15
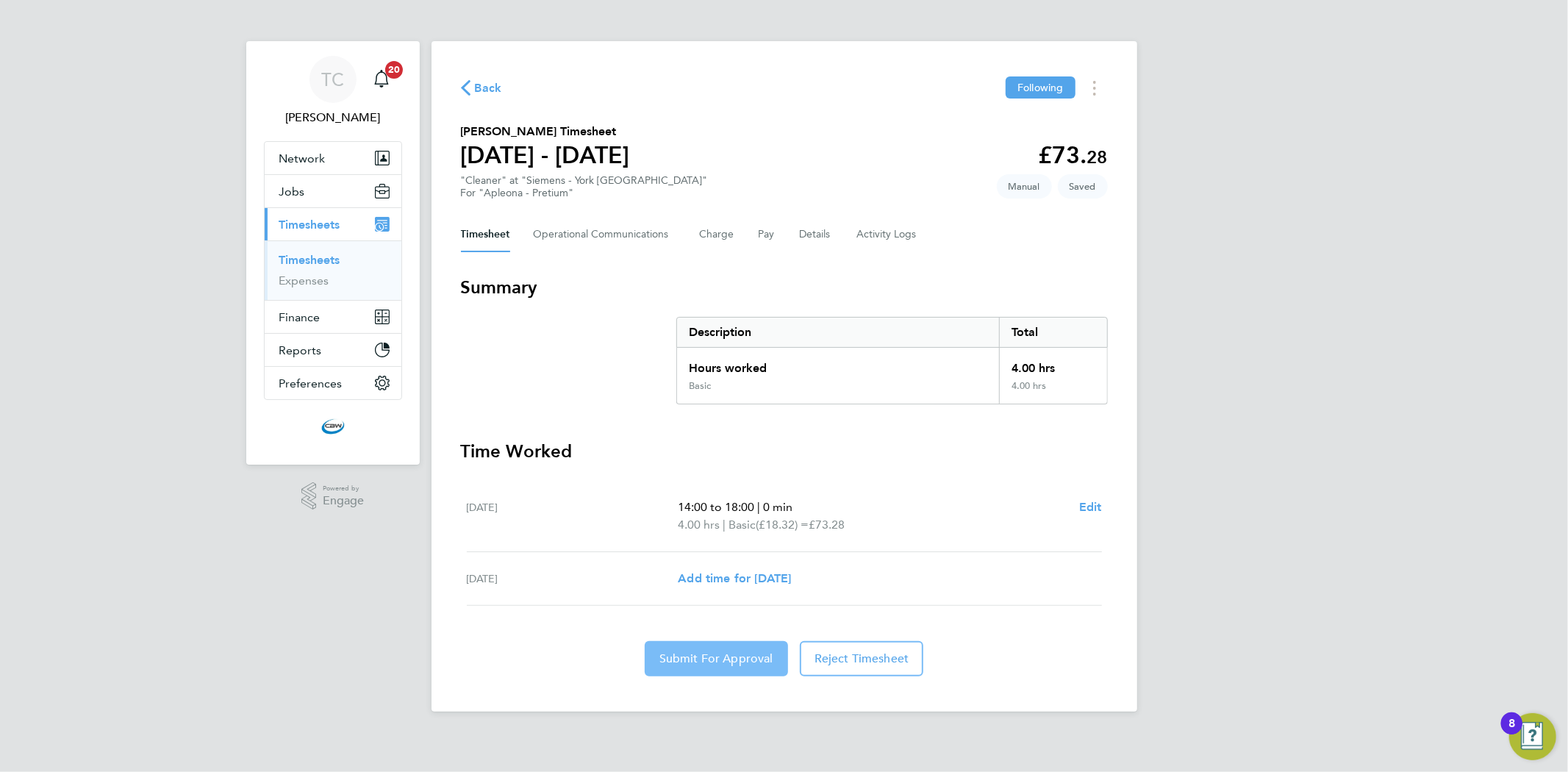
click at [703, 662] on span "Submit For Approval" at bounding box center [716, 659] width 114 height 15
click at [309, 260] on link "Timesheets" at bounding box center [310, 260] width 61 height 14
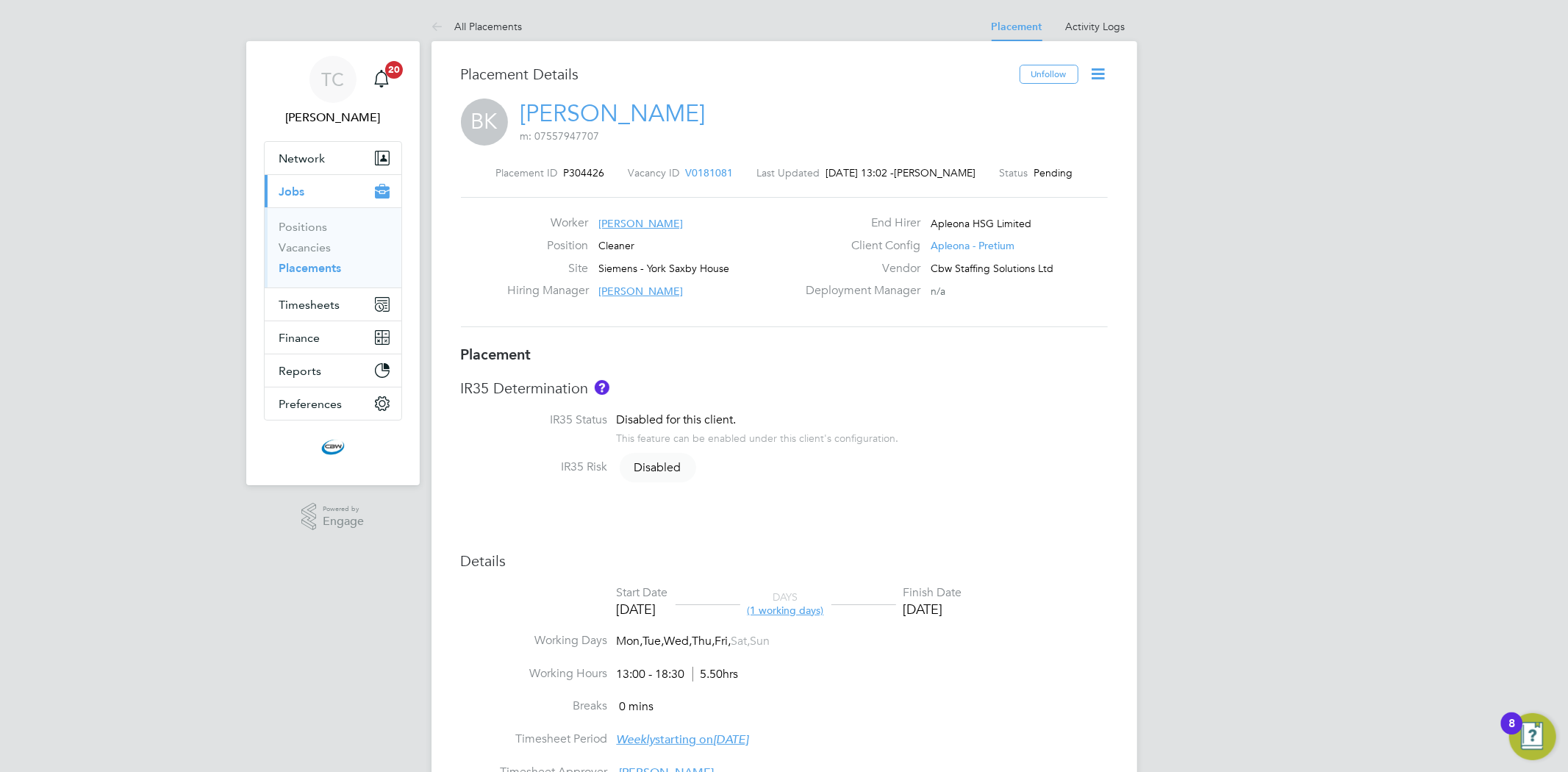
click at [1095, 68] on icon at bounding box center [1099, 73] width 18 height 18
click at [1017, 158] on li "Start" at bounding box center [1050, 158] width 108 height 21
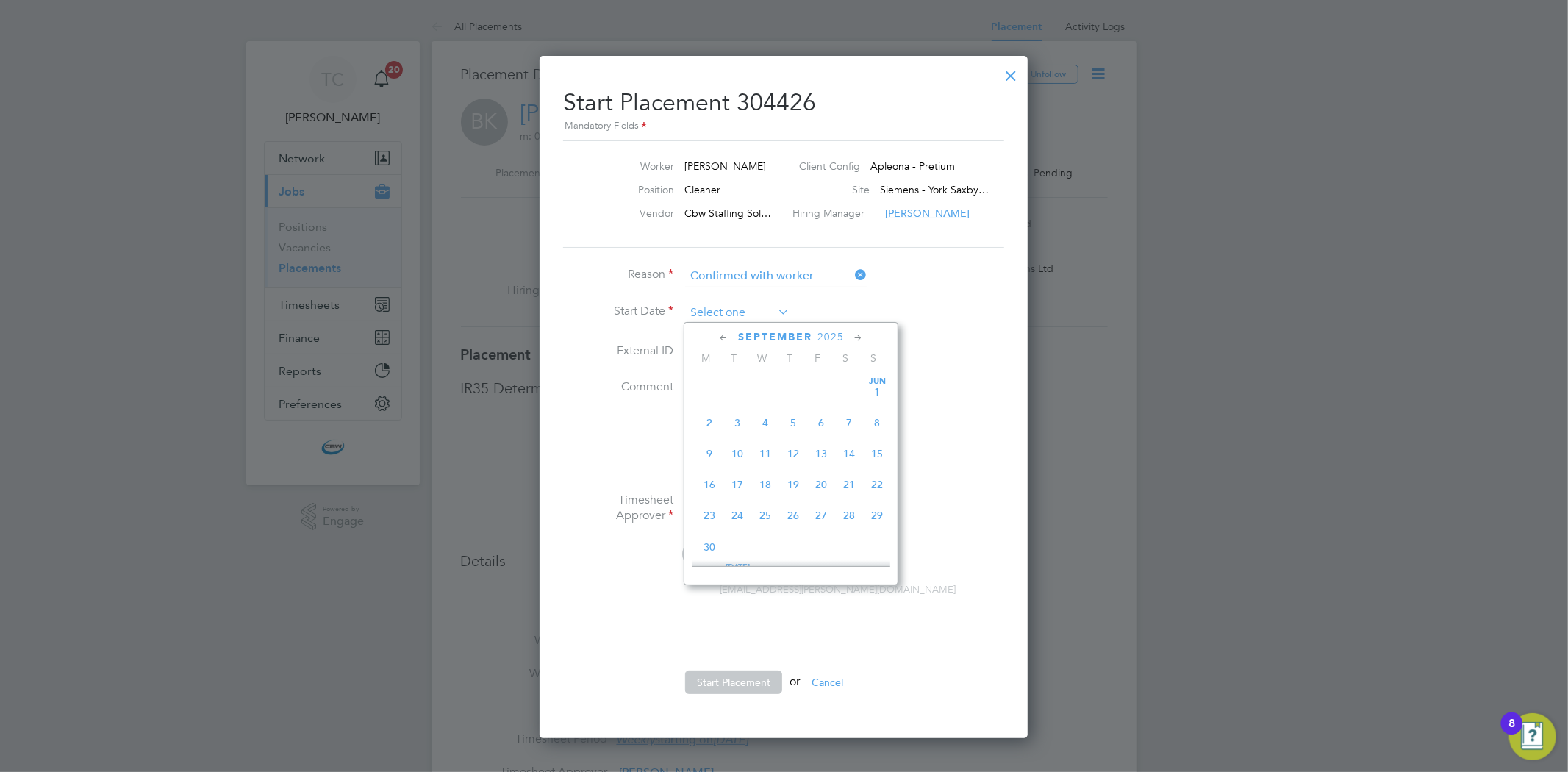
click at [772, 307] on input at bounding box center [737, 313] width 105 height 22
click at [795, 424] on span "25" at bounding box center [793, 414] width 28 height 28
type input "25 Sep 2025"
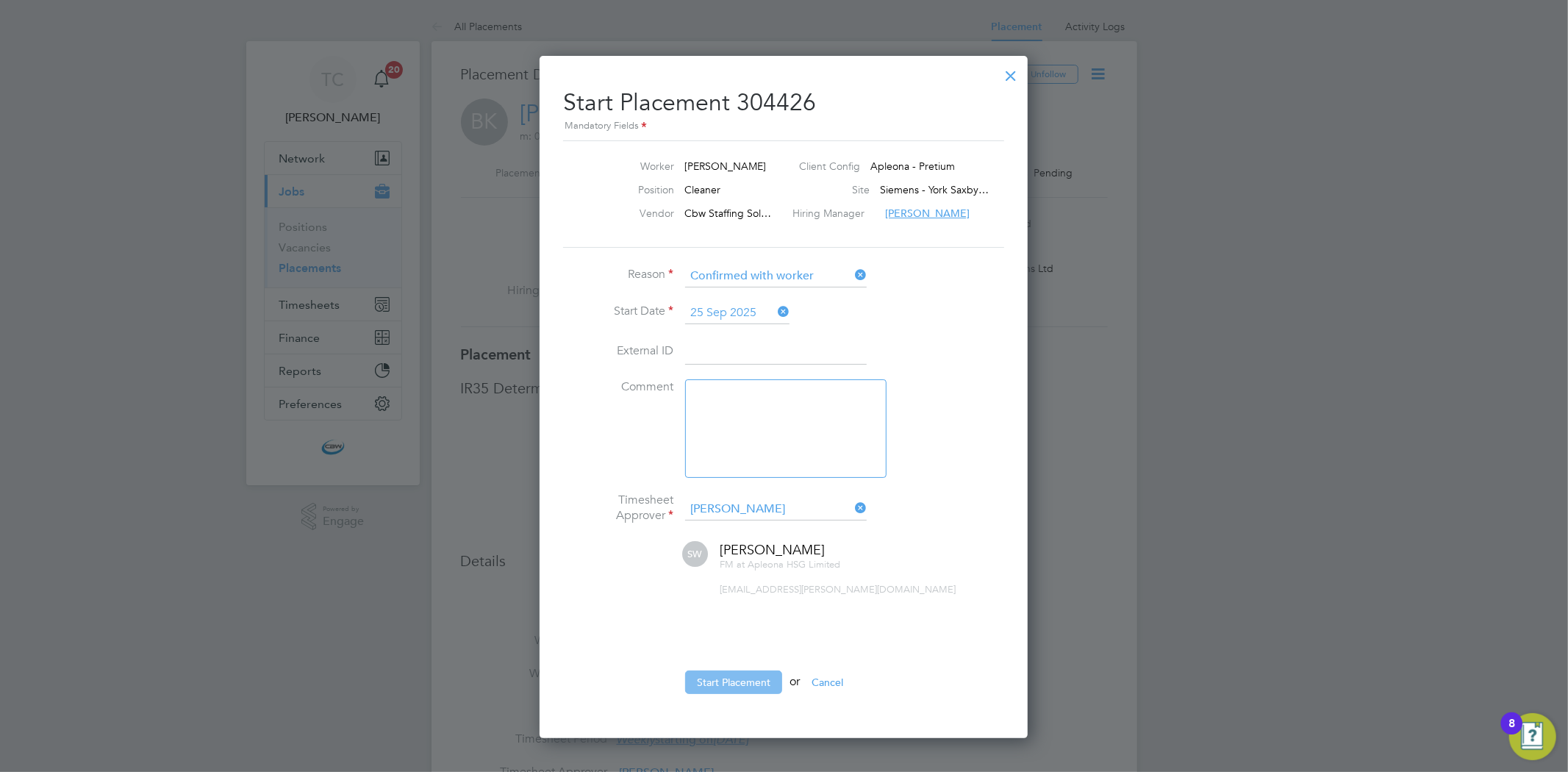
click at [723, 680] on button "Start Placement" at bounding box center [734, 682] width 97 height 24
